Goal: Book appointment/travel/reservation

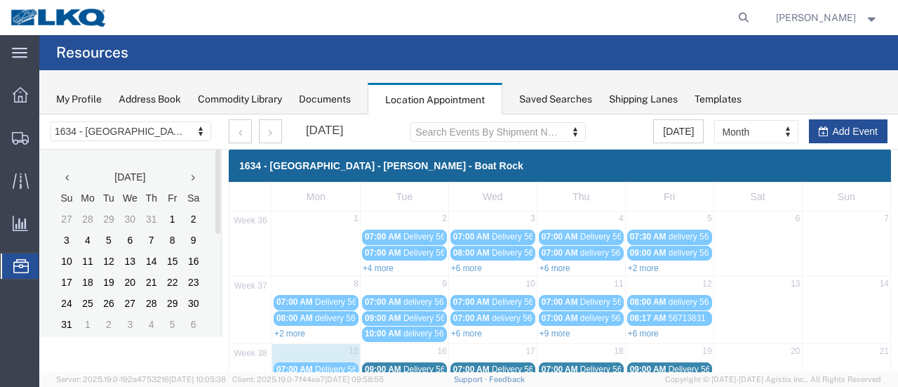
scroll to position [140, 0]
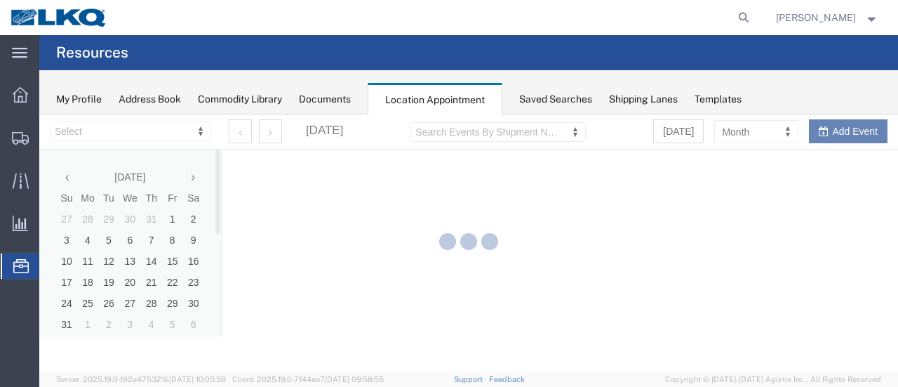
select select "28712"
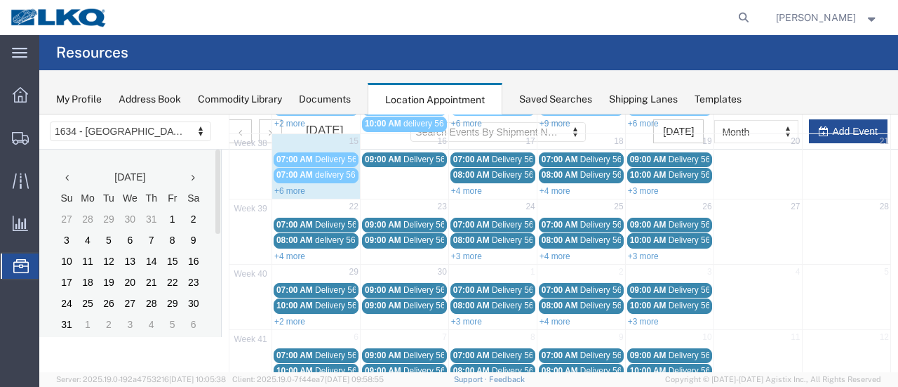
scroll to position [211, 0]
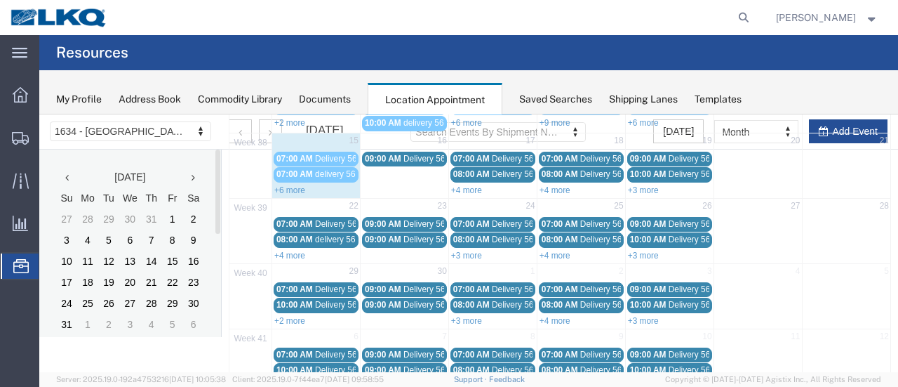
drag, startPoint x: 287, startPoint y: 186, endPoint x: 296, endPoint y: 193, distance: 11.5
click at [287, 186] on link "+6 more" at bounding box center [289, 190] width 31 height 10
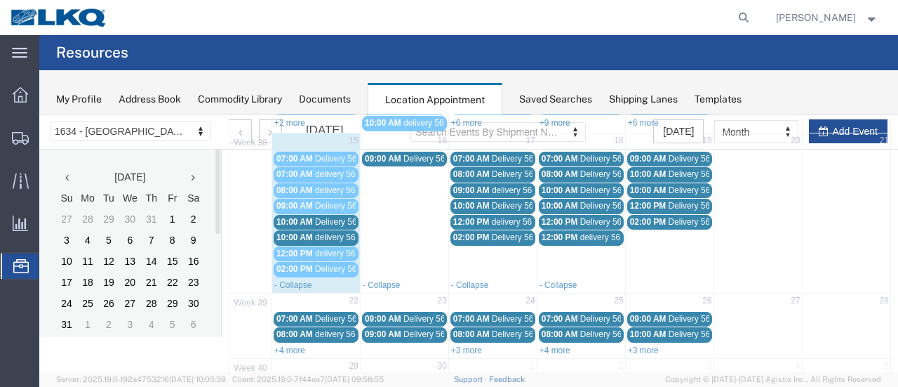
scroll to position [140, 0]
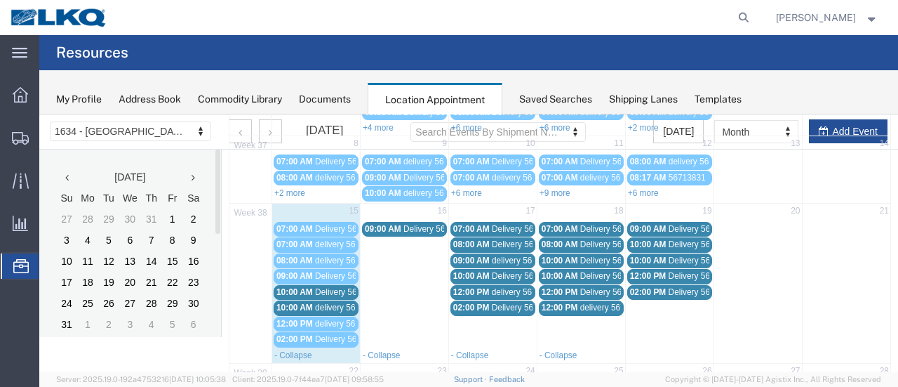
click at [285, 288] on span "10:00 AM" at bounding box center [294, 292] width 36 height 10
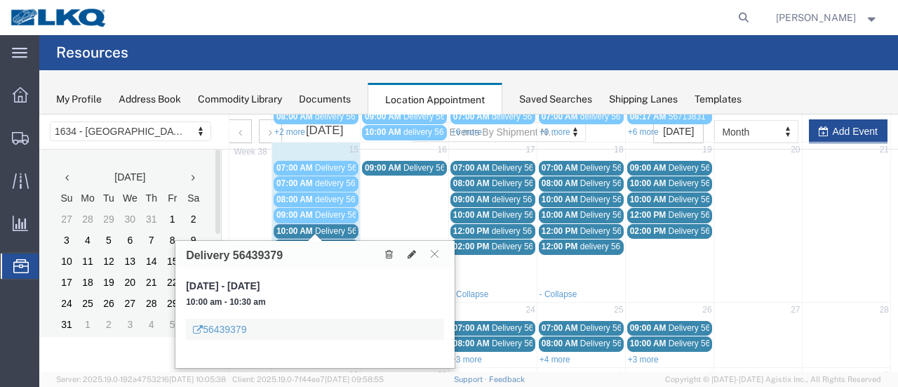
scroll to position [281, 0]
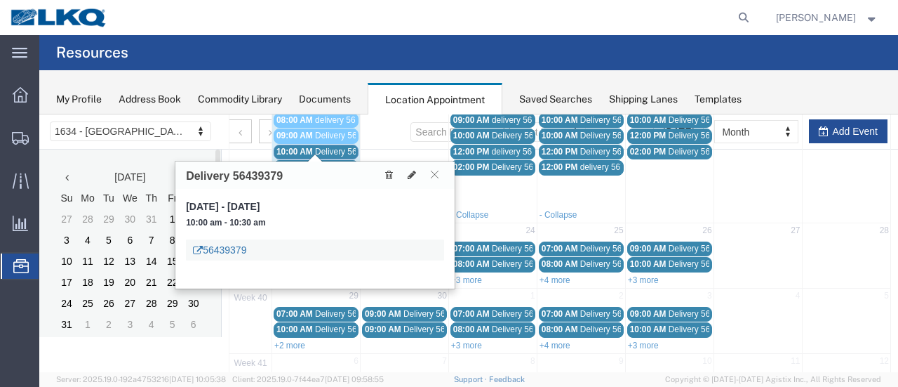
click at [205, 247] on link "56439379" at bounding box center [219, 250] width 53 height 14
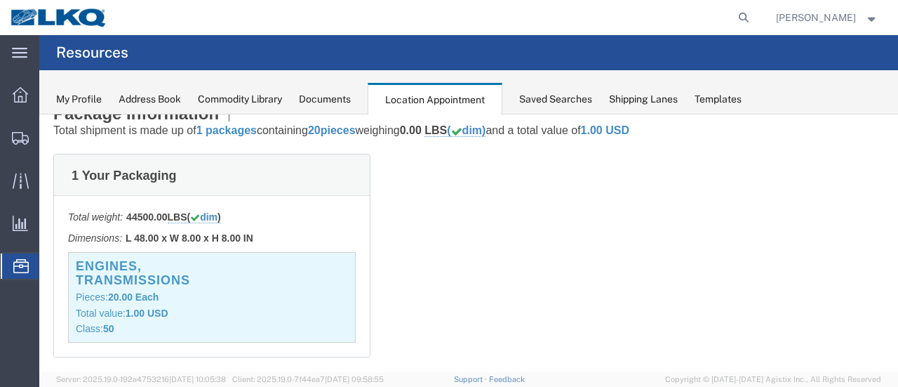
scroll to position [99, 0]
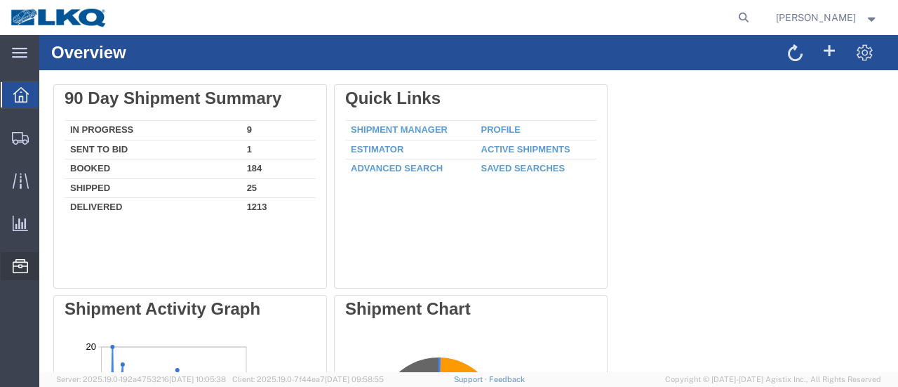
click at [0, 0] on span "Location Appointment" at bounding box center [0, 0] width 0 height 0
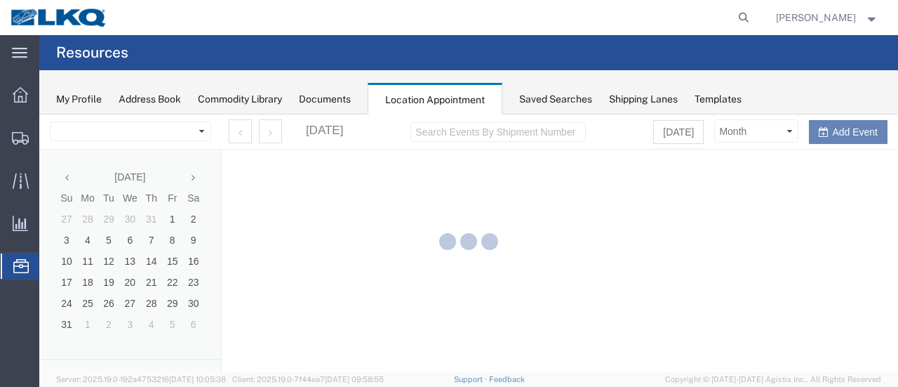
select select "28712"
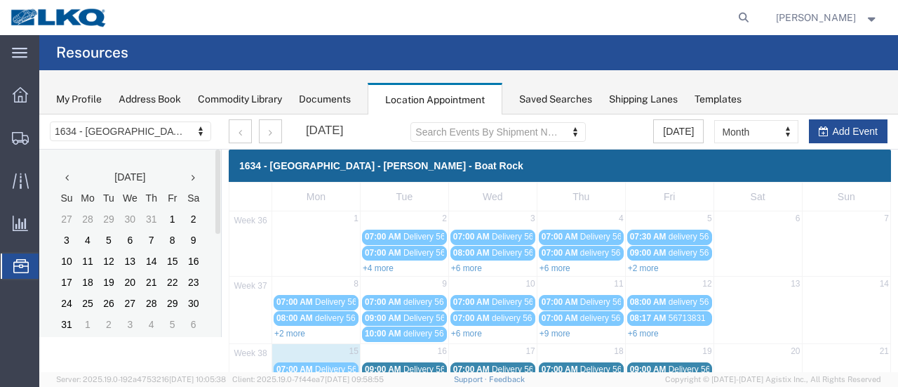
scroll to position [140, 0]
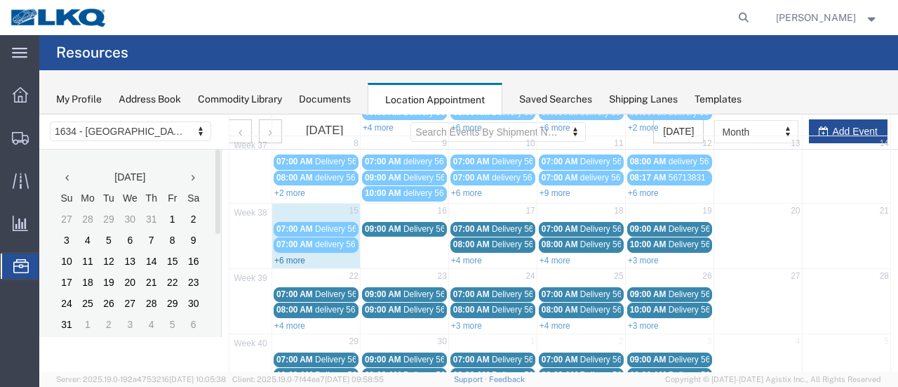
click at [291, 255] on link "+6 more" at bounding box center [289, 260] width 31 height 10
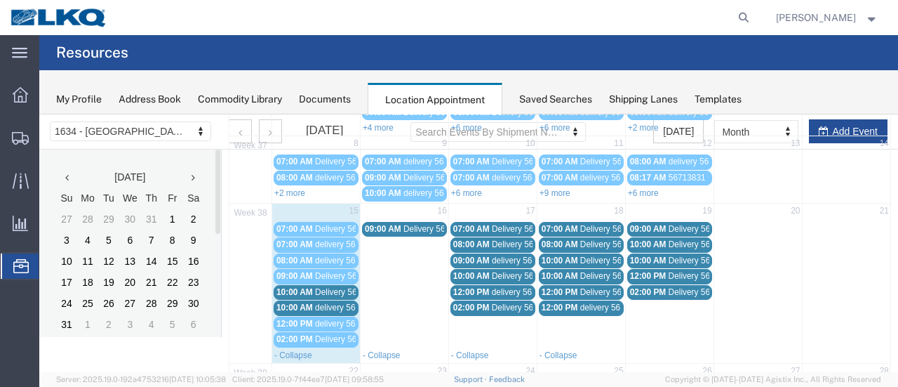
click at [323, 308] on link "10:00 AM delivery 56795209" at bounding box center [316, 307] width 85 height 15
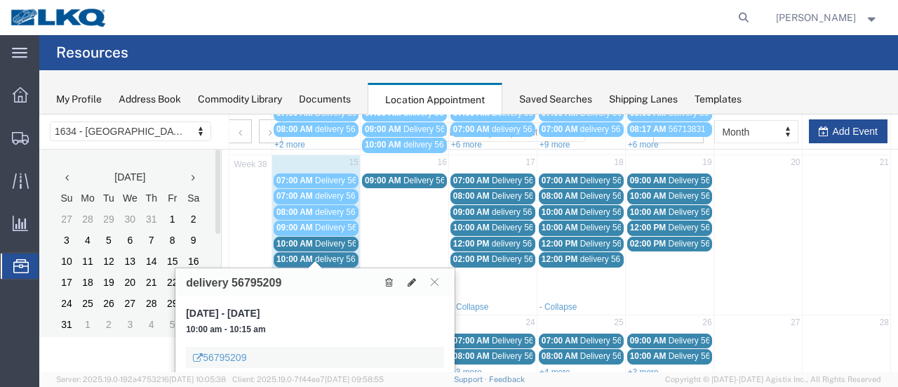
scroll to position [211, 0]
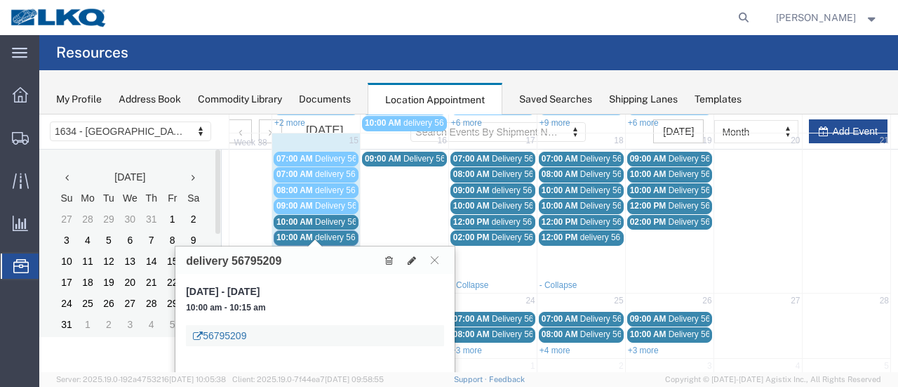
click at [225, 333] on link "56795209" at bounding box center [219, 335] width 53 height 14
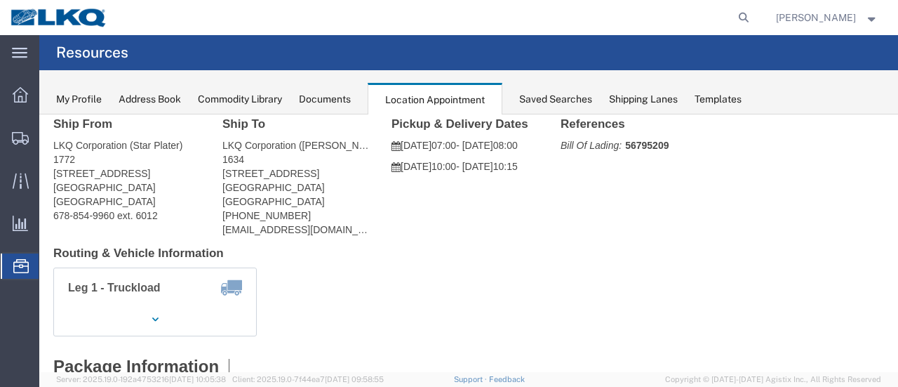
scroll to position [0, 0]
